Goal: Find specific page/section: Find specific page/section

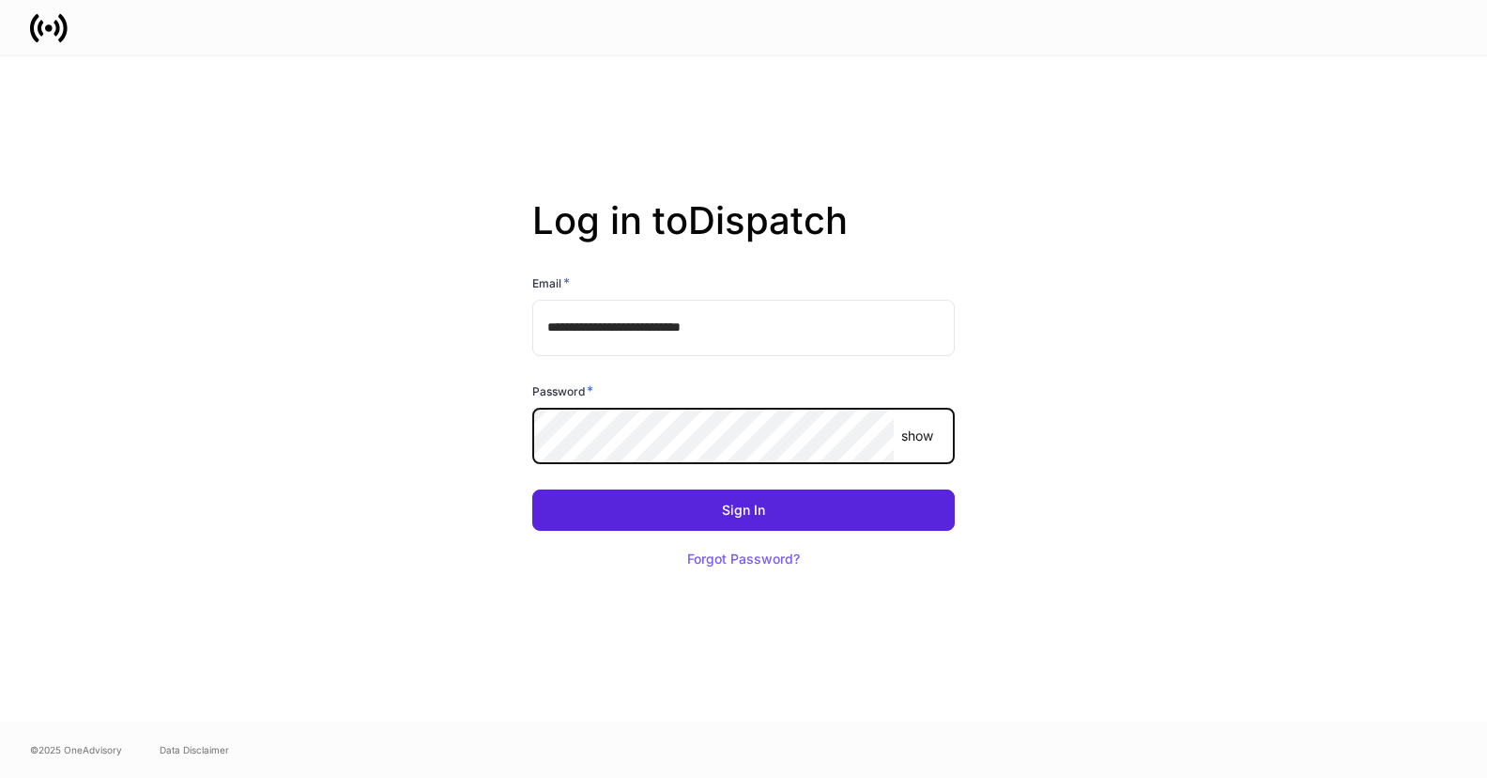
click at [0, 777] on com-1password-button at bounding box center [0, 778] width 0 height 0
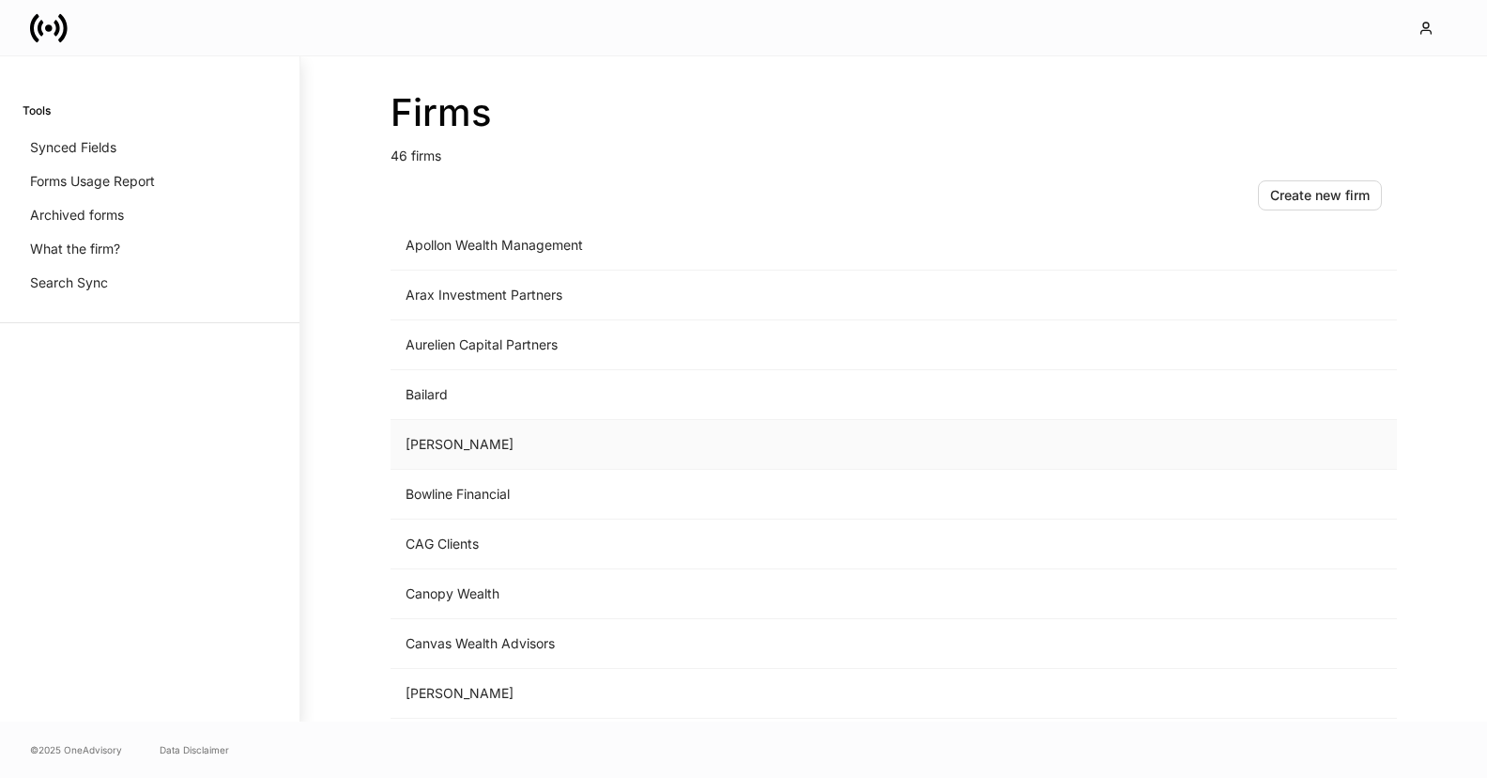
scroll to position [315, 0]
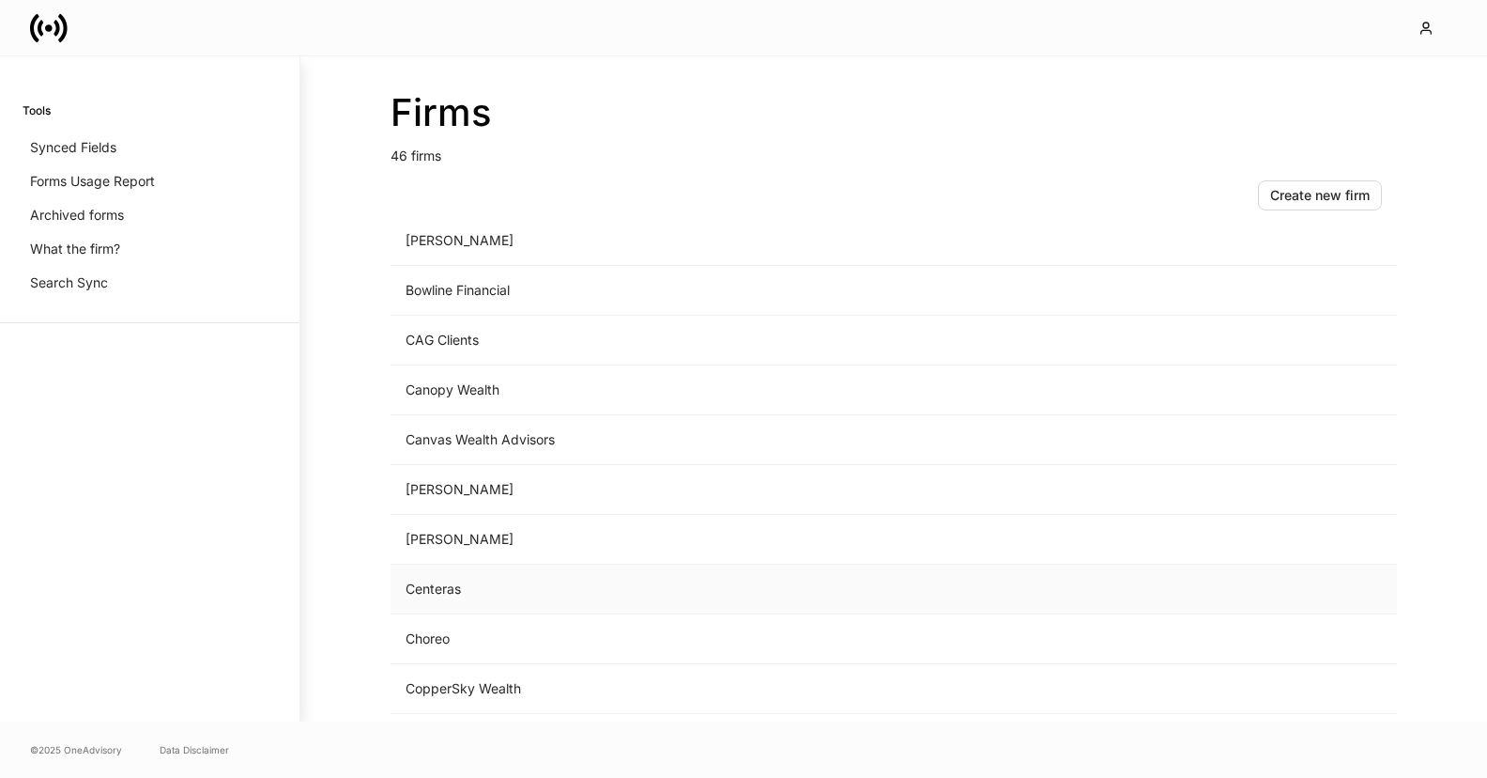
click at [543, 581] on td "Centeras" at bounding box center [738, 589] width 695 height 50
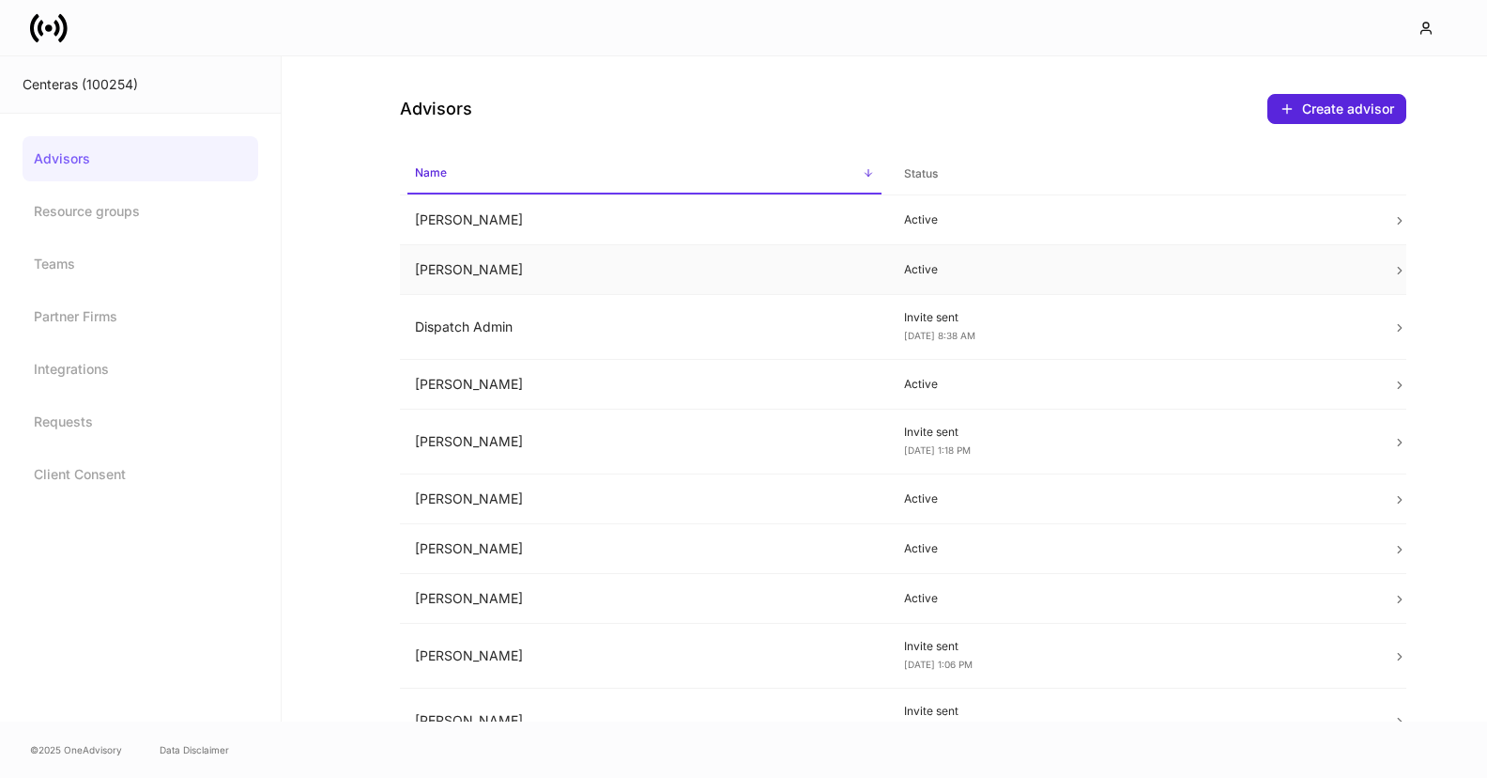
click at [562, 263] on td "Brady Scarborough" at bounding box center [644, 270] width 489 height 50
click at [491, 428] on td "Indhira Ben-Perry" at bounding box center [644, 441] width 489 height 65
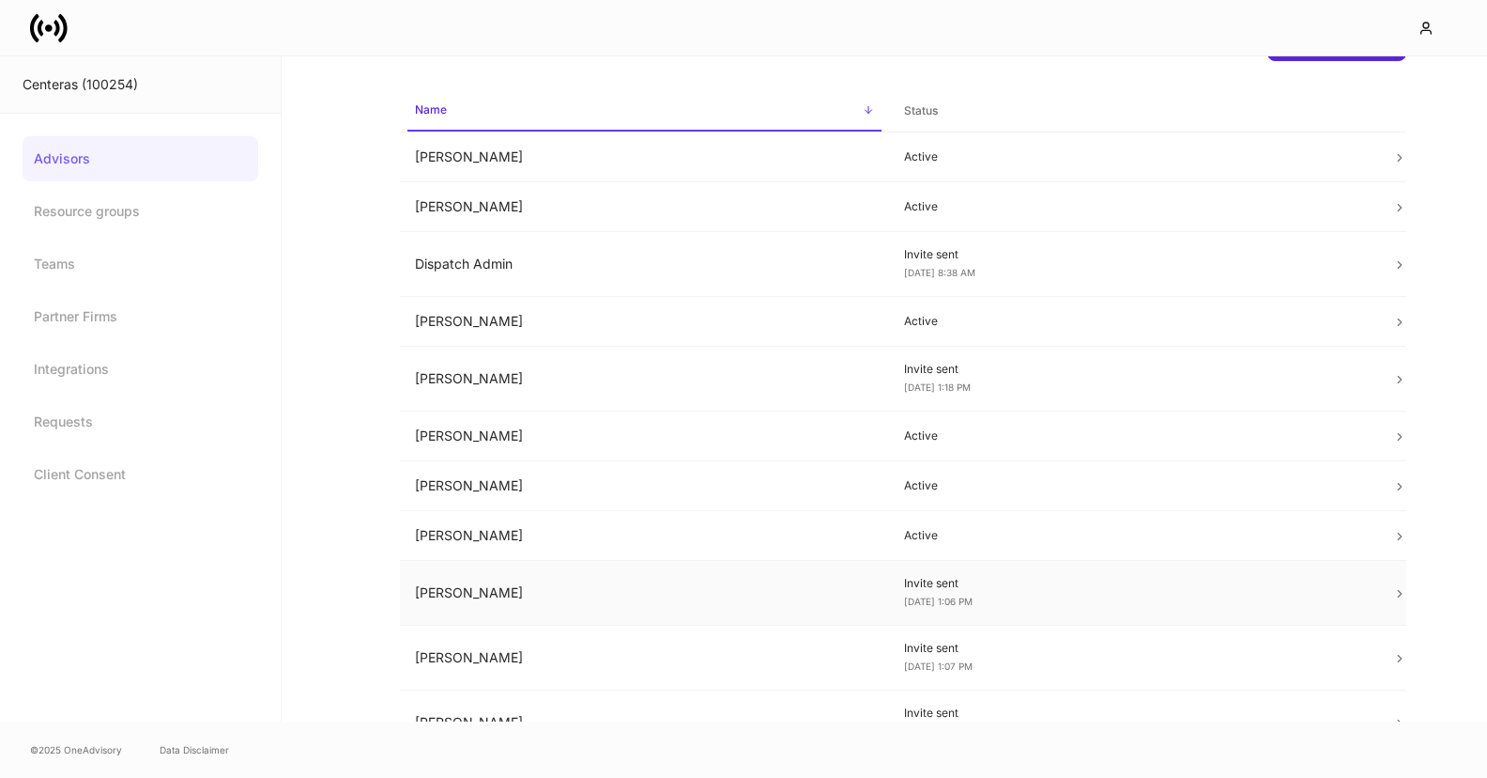
click at [573, 589] on td "Katrina Angell" at bounding box center [644, 593] width 489 height 65
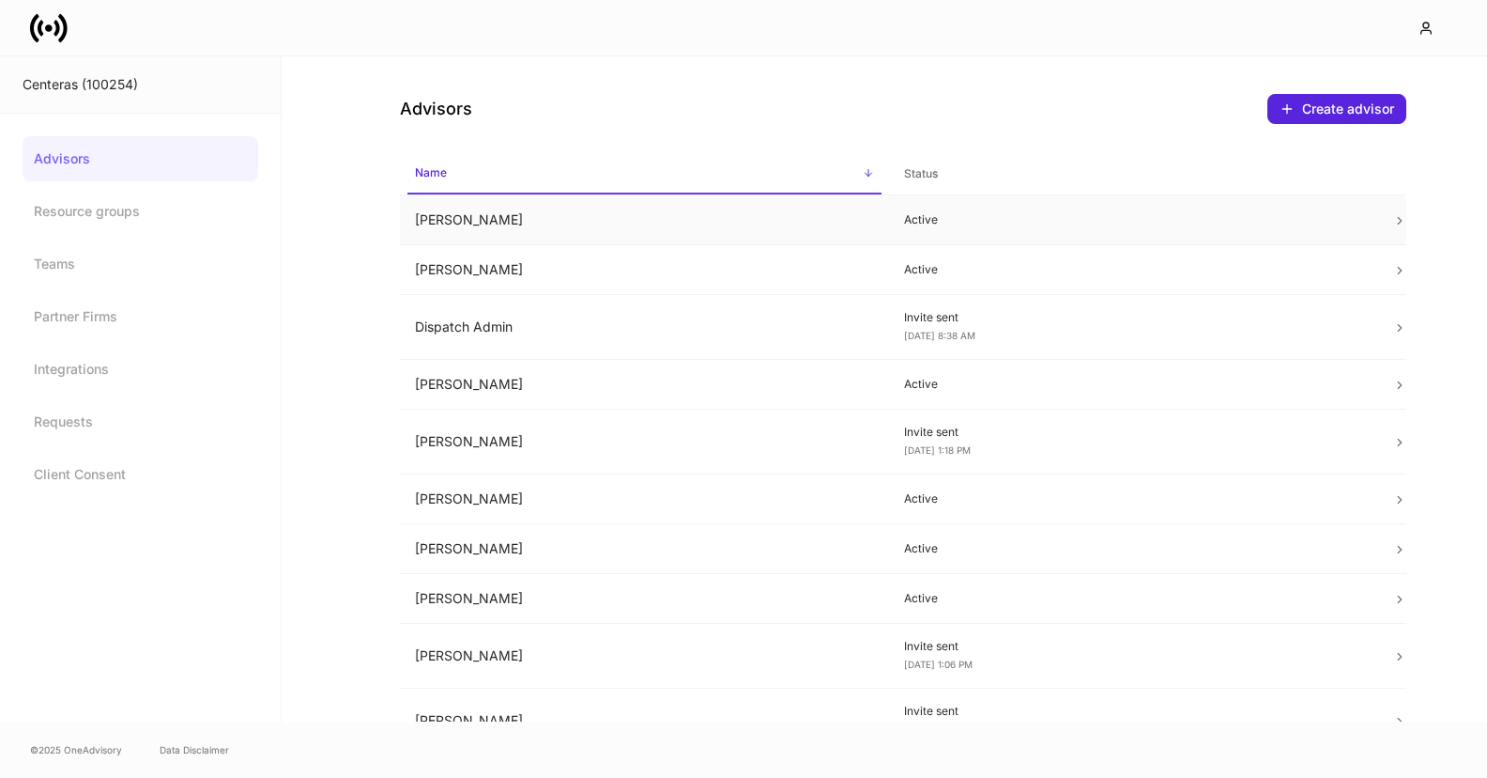
click at [494, 224] on td "Aviance Sturgis" at bounding box center [644, 220] width 489 height 50
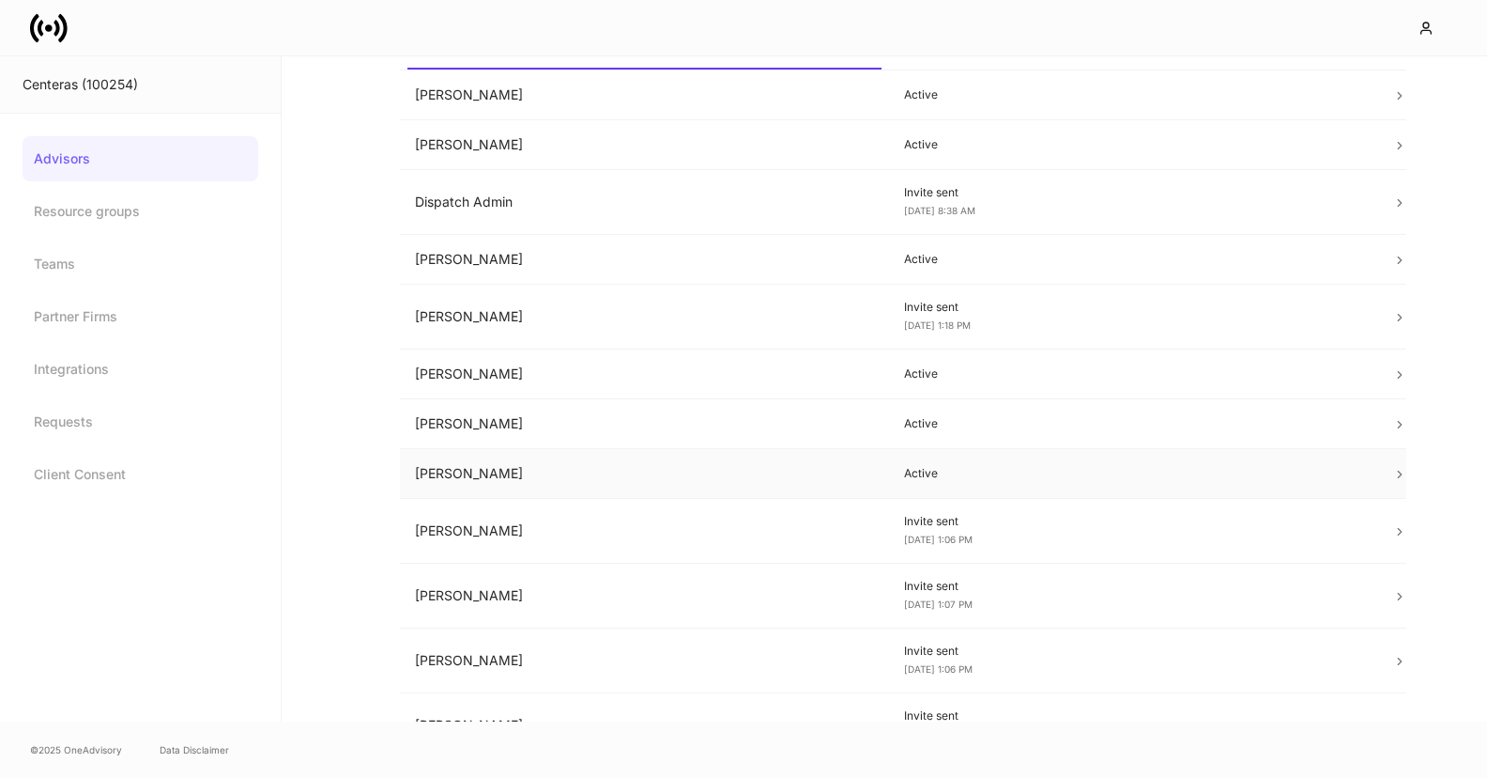
scroll to position [297, 0]
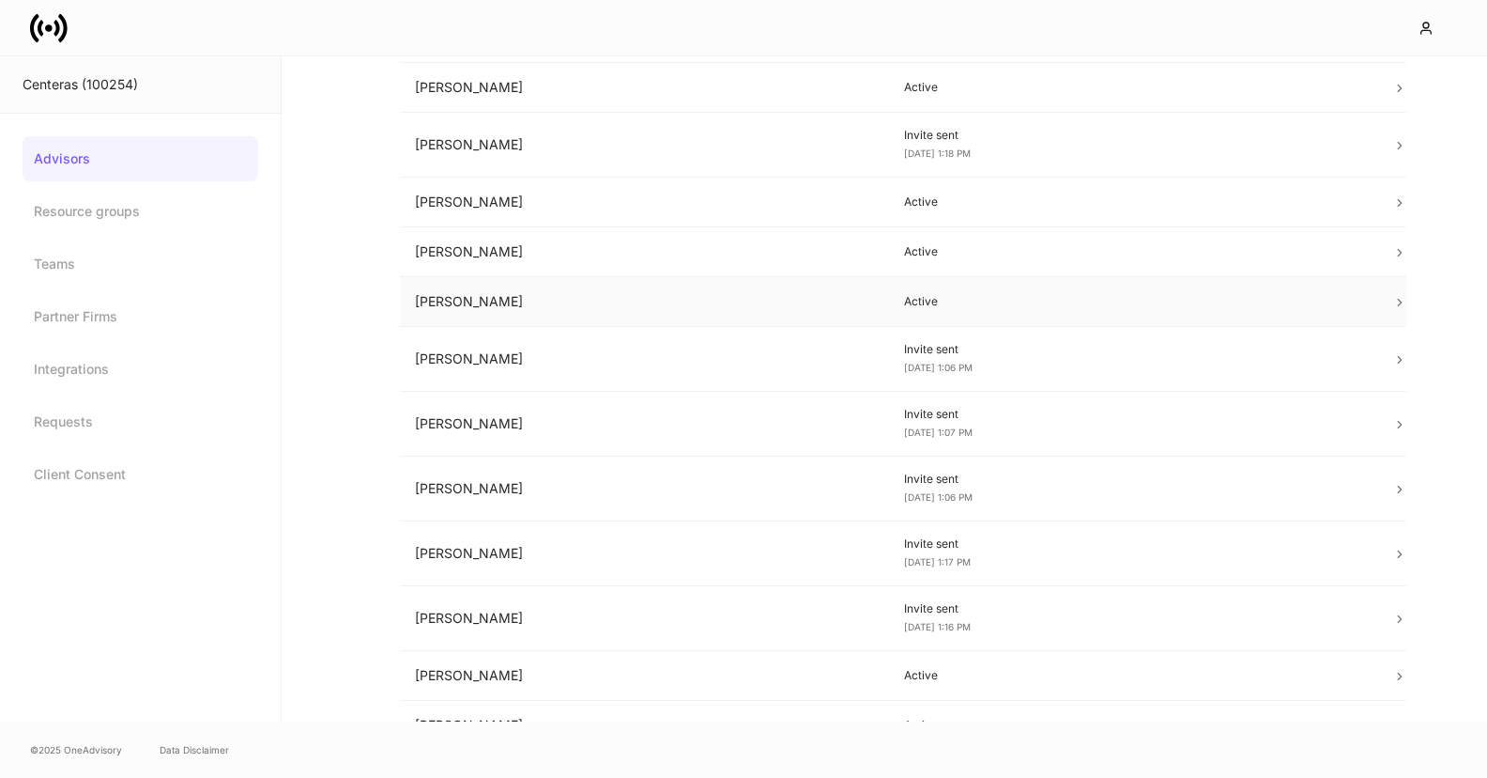
click at [463, 295] on td "Karen Miller" at bounding box center [644, 302] width 489 height 50
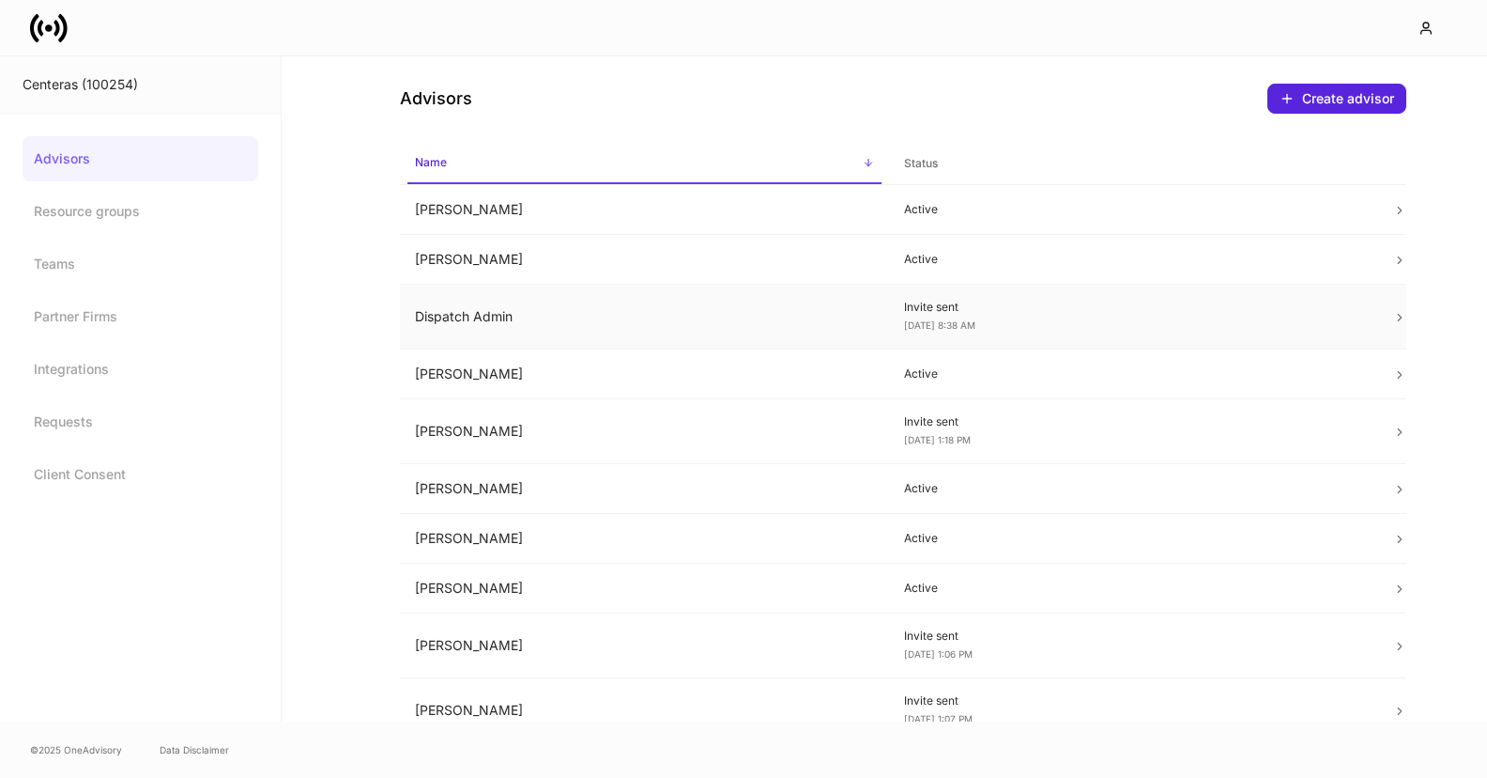
click at [587, 328] on td "Dispatch Admin" at bounding box center [644, 317] width 489 height 65
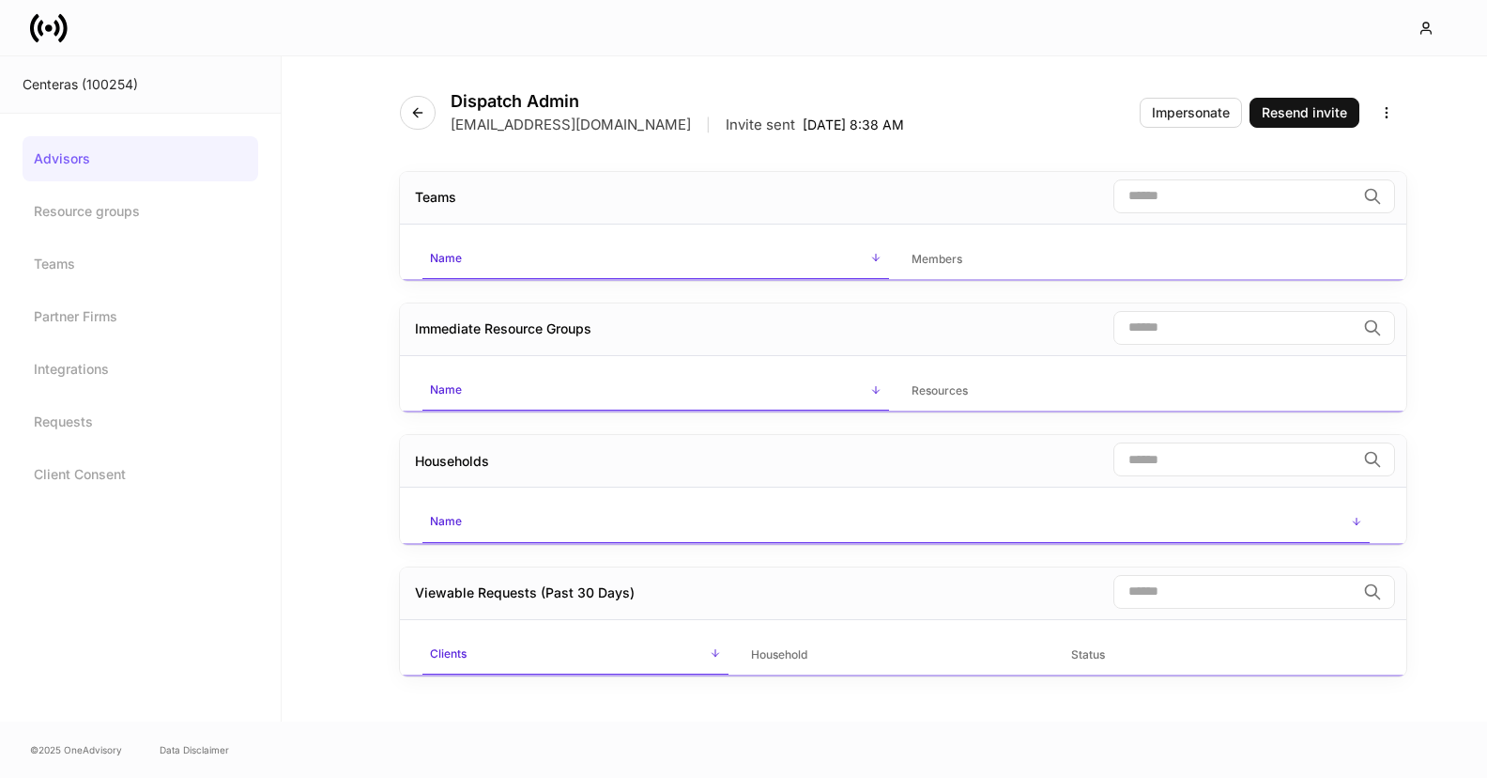
scroll to position [10, 0]
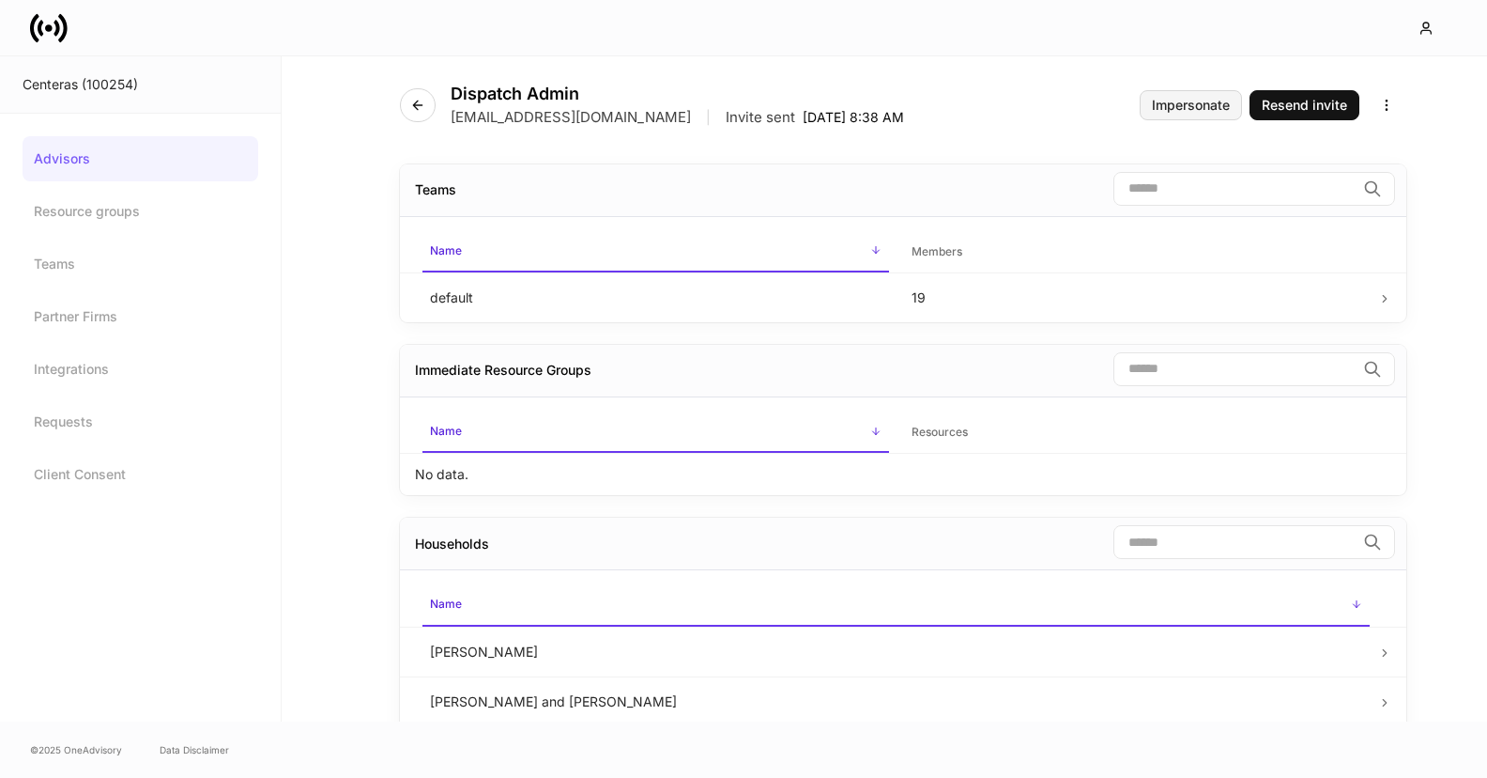
click at [1176, 104] on div "Impersonate" at bounding box center [1191, 105] width 78 height 13
